Goal: Navigation & Orientation: Find specific page/section

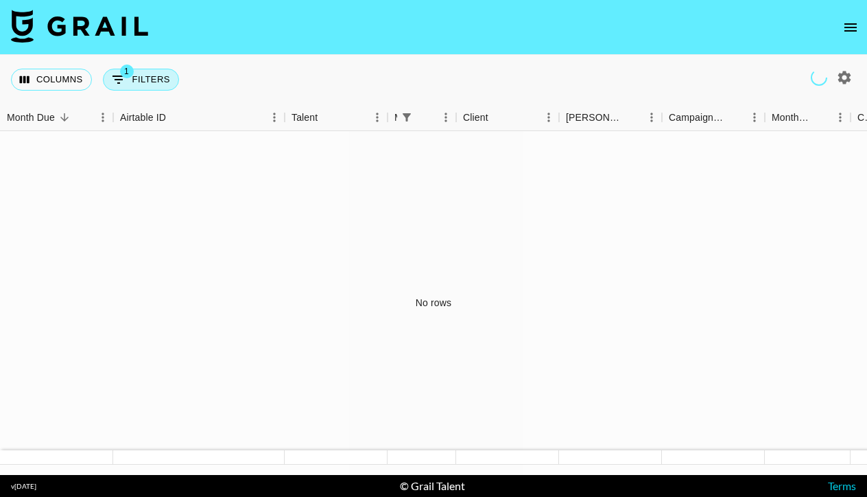
click at [150, 77] on button "1 Filters" at bounding box center [141, 80] width 76 height 22
select select "managerIds"
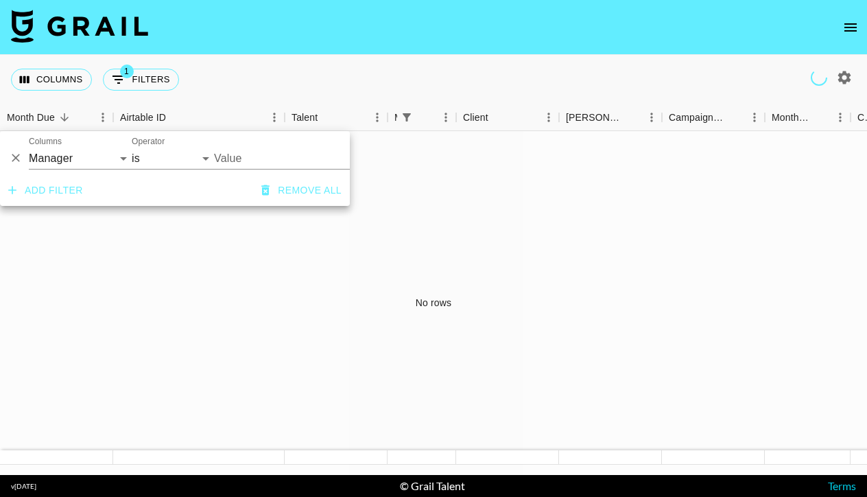
click at [248, 96] on div "Columns 1 Filters + Booking" at bounding box center [433, 79] width 867 height 49
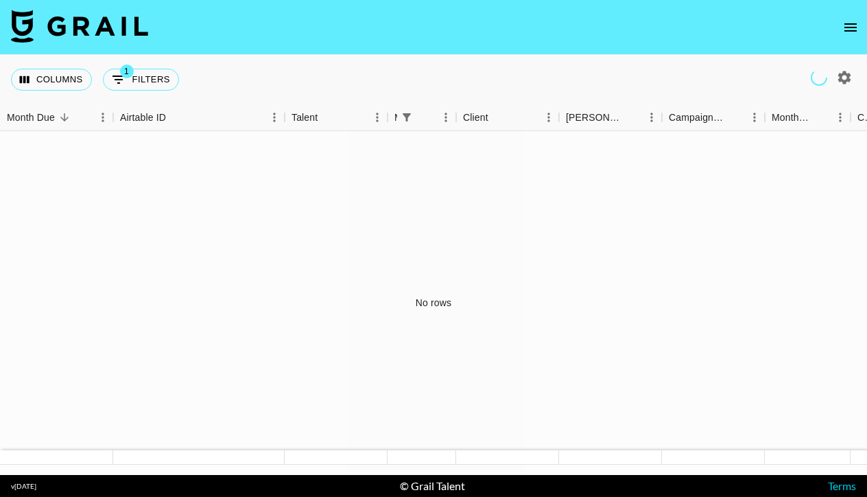
click at [848, 27] on icon "open drawer" at bounding box center [850, 27] width 12 height 8
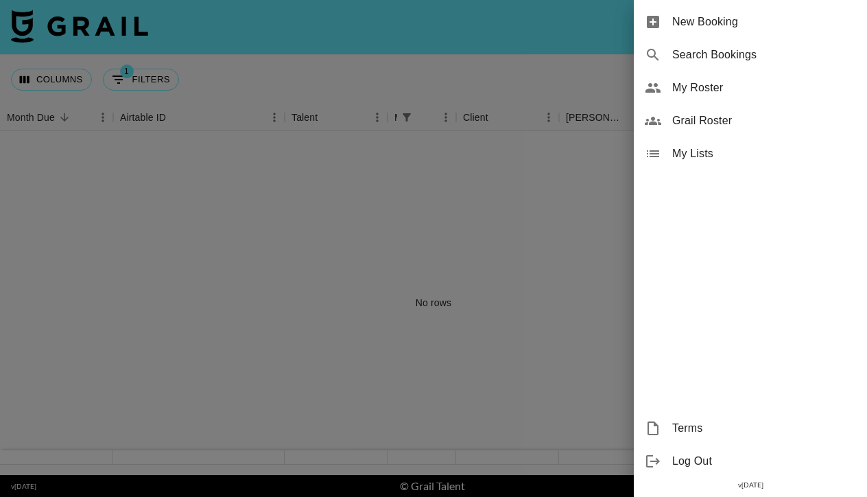
click at [702, 82] on span "My Roster" at bounding box center [764, 88] width 184 height 16
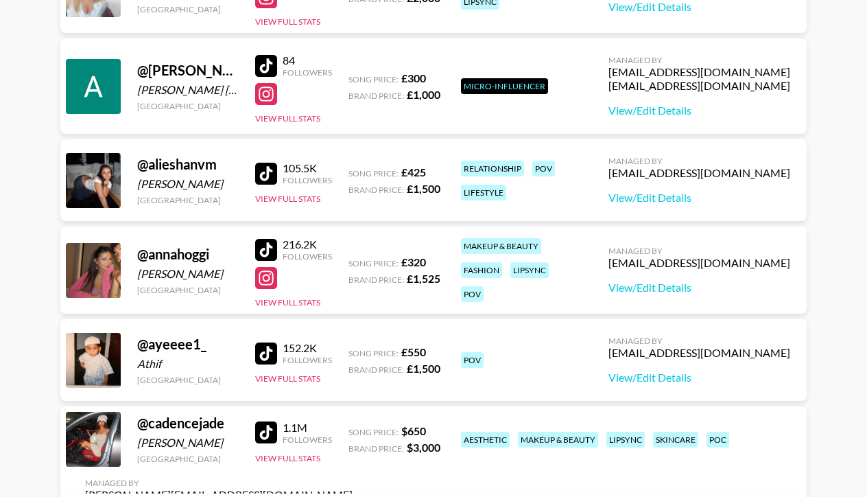
scroll to position [985, 0]
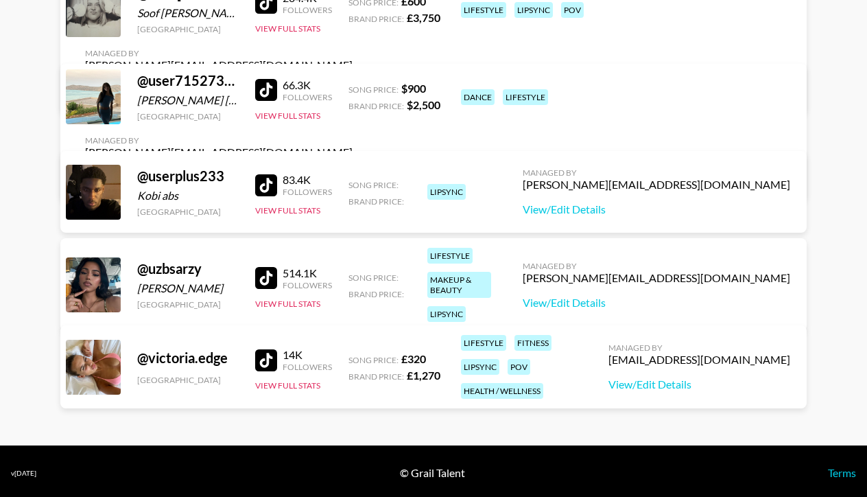
scroll to position [4290, 0]
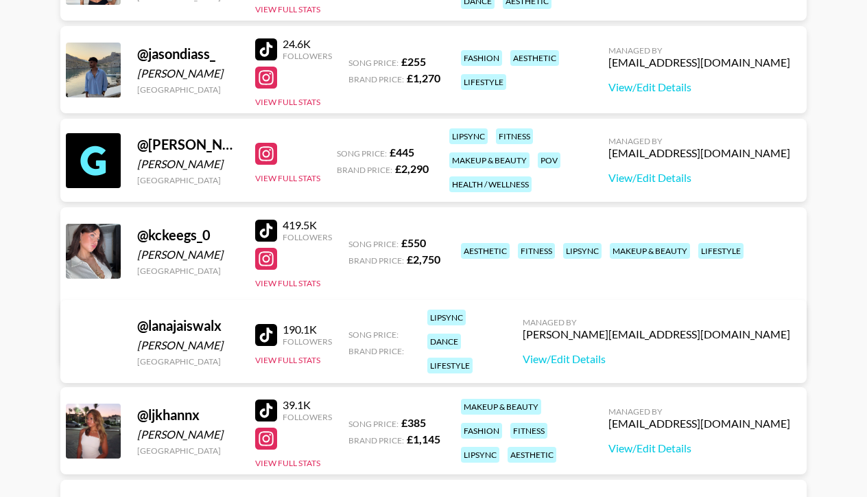
scroll to position [2160, 0]
